Goal: Navigation & Orientation: Find specific page/section

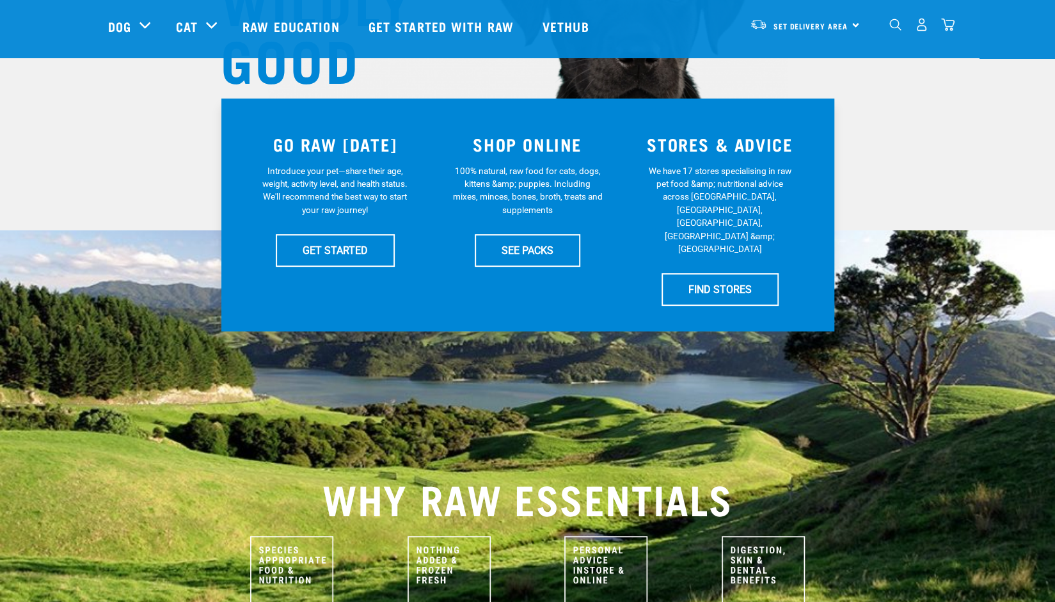
scroll to position [230, 0]
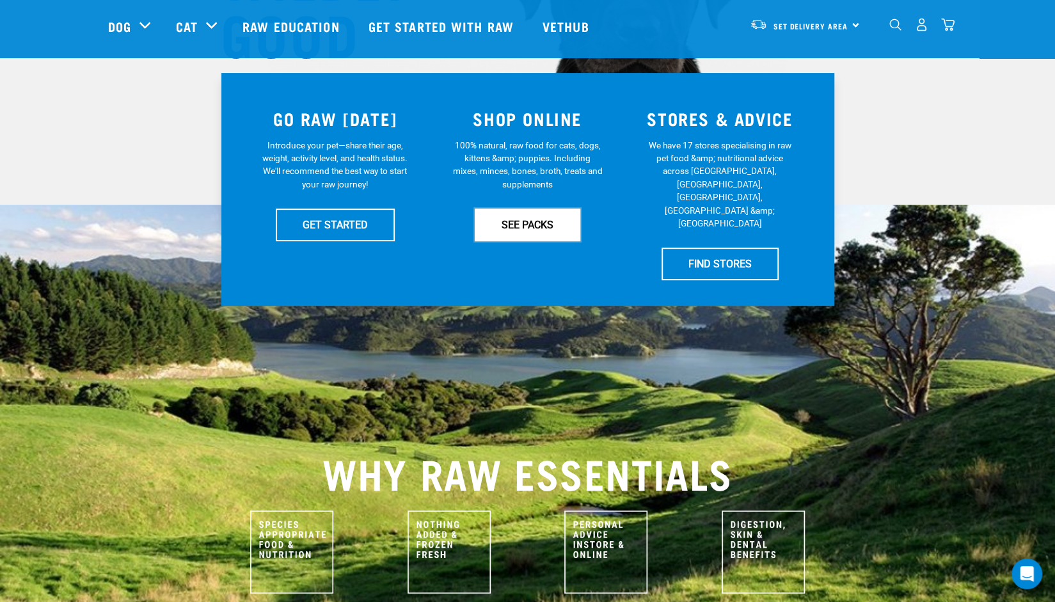
click at [539, 230] on link "SEE PACKS" at bounding box center [528, 225] width 106 height 32
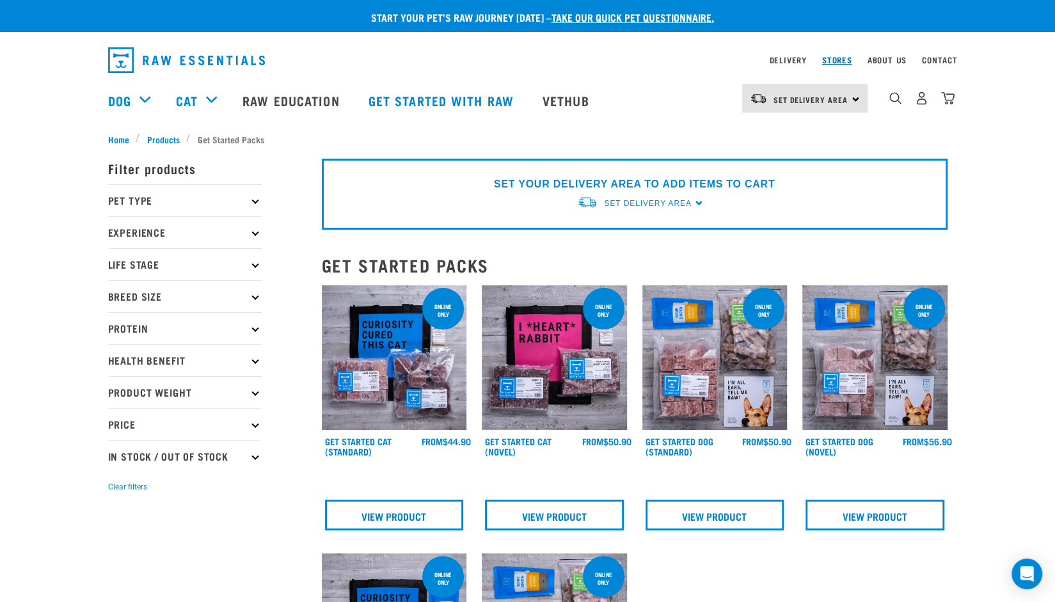
click at [833, 58] on link "Stores" at bounding box center [837, 60] width 30 height 4
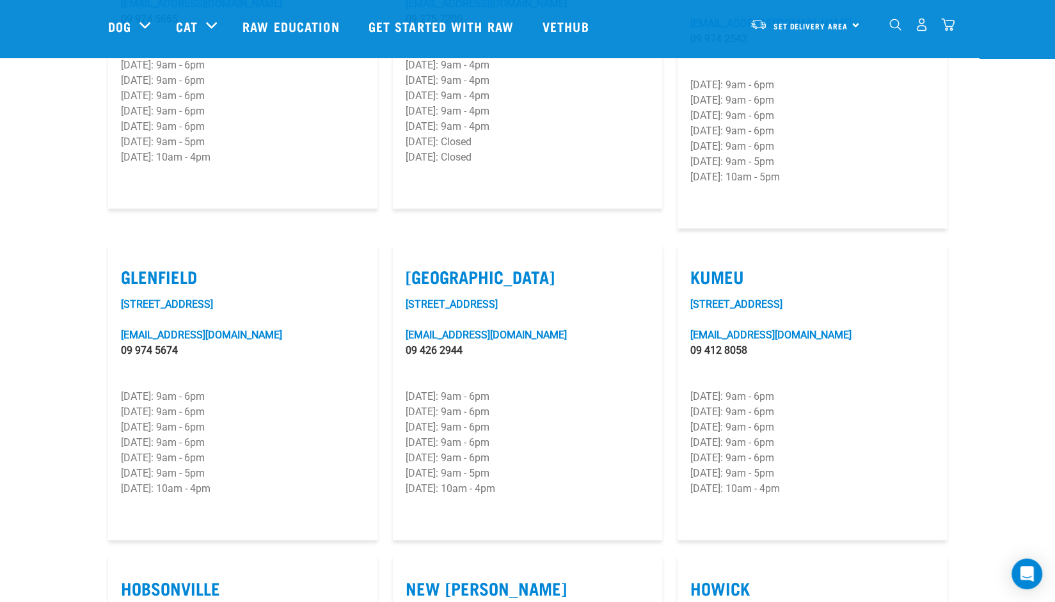
scroll to position [486, 0]
